Goal: Task Accomplishment & Management: Use online tool/utility

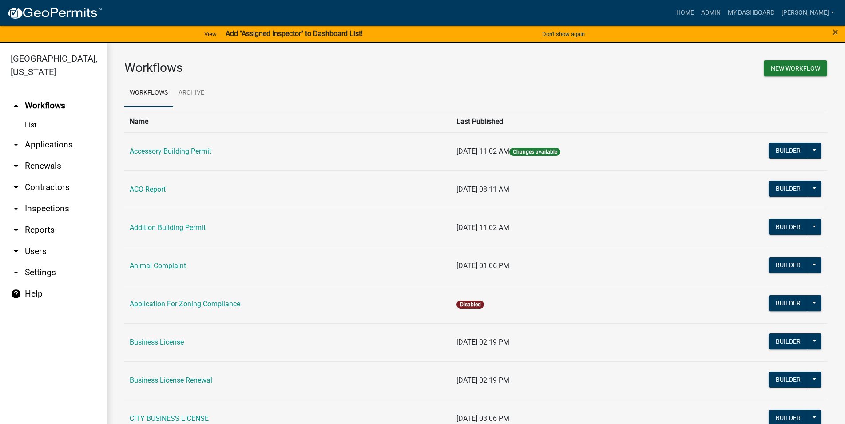
click at [58, 146] on link "arrow_drop_down Applications" at bounding box center [53, 144] width 107 height 21
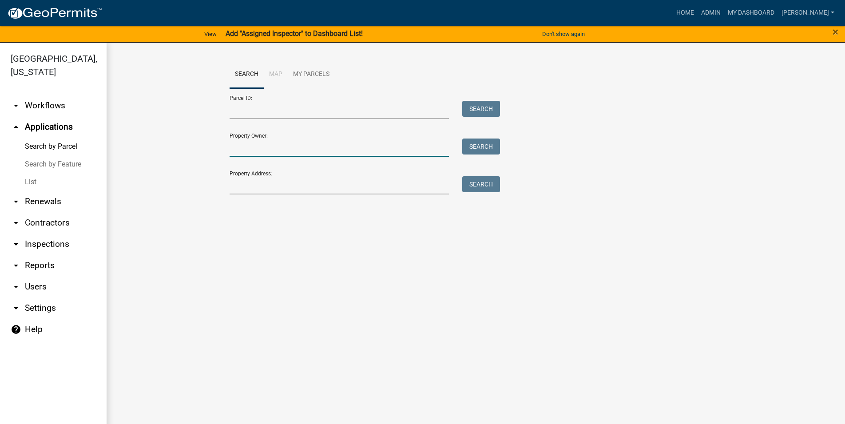
click at [244, 156] on input "Property Owner:" at bounding box center [340, 148] width 220 height 18
click at [243, 183] on input "Property Address:" at bounding box center [340, 185] width 220 height 18
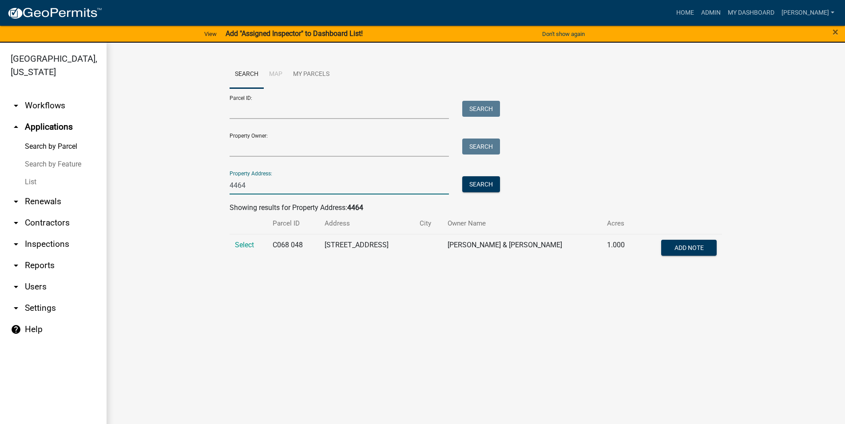
drag, startPoint x: 257, startPoint y: 179, endPoint x: 208, endPoint y: 185, distance: 49.2
click at [230, 185] on input "4464" at bounding box center [340, 185] width 220 height 18
type input "4464"
click at [39, 182] on link "List" at bounding box center [53, 182] width 107 height 18
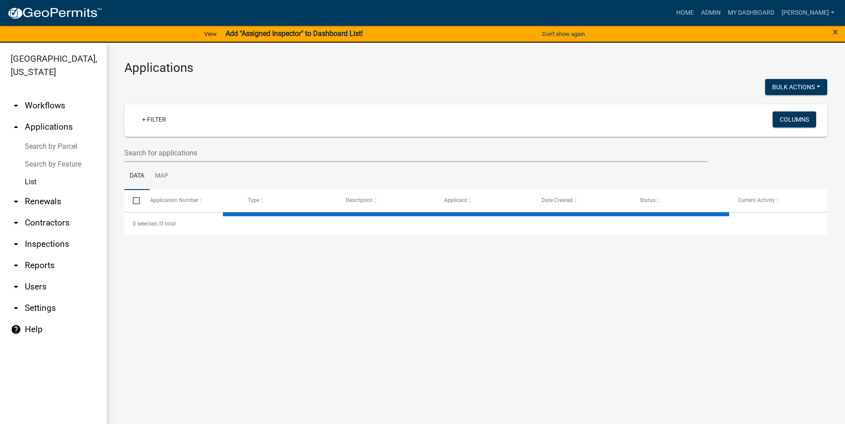
select select "3: 100"
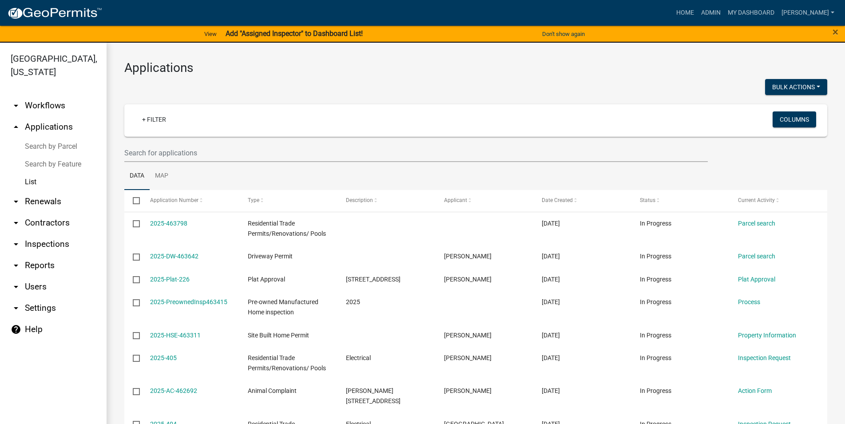
click at [275, 130] on div "+ Filter Columns" at bounding box center [475, 120] width 695 height 32
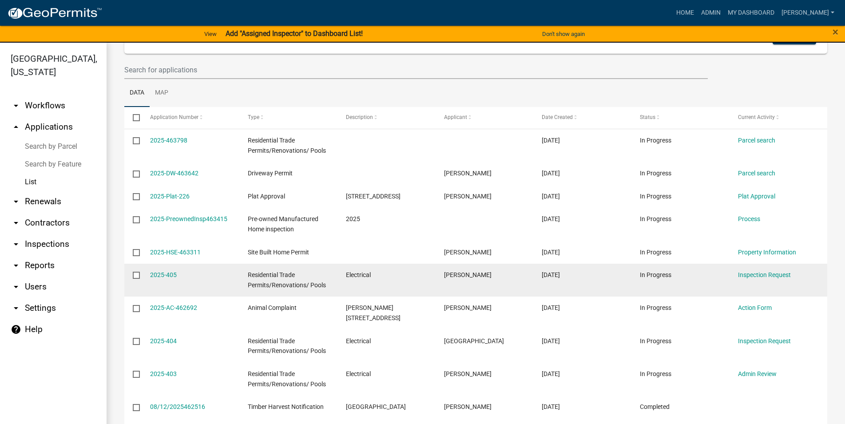
scroll to position [101, 0]
